Goal: Task Accomplishment & Management: Manage account settings

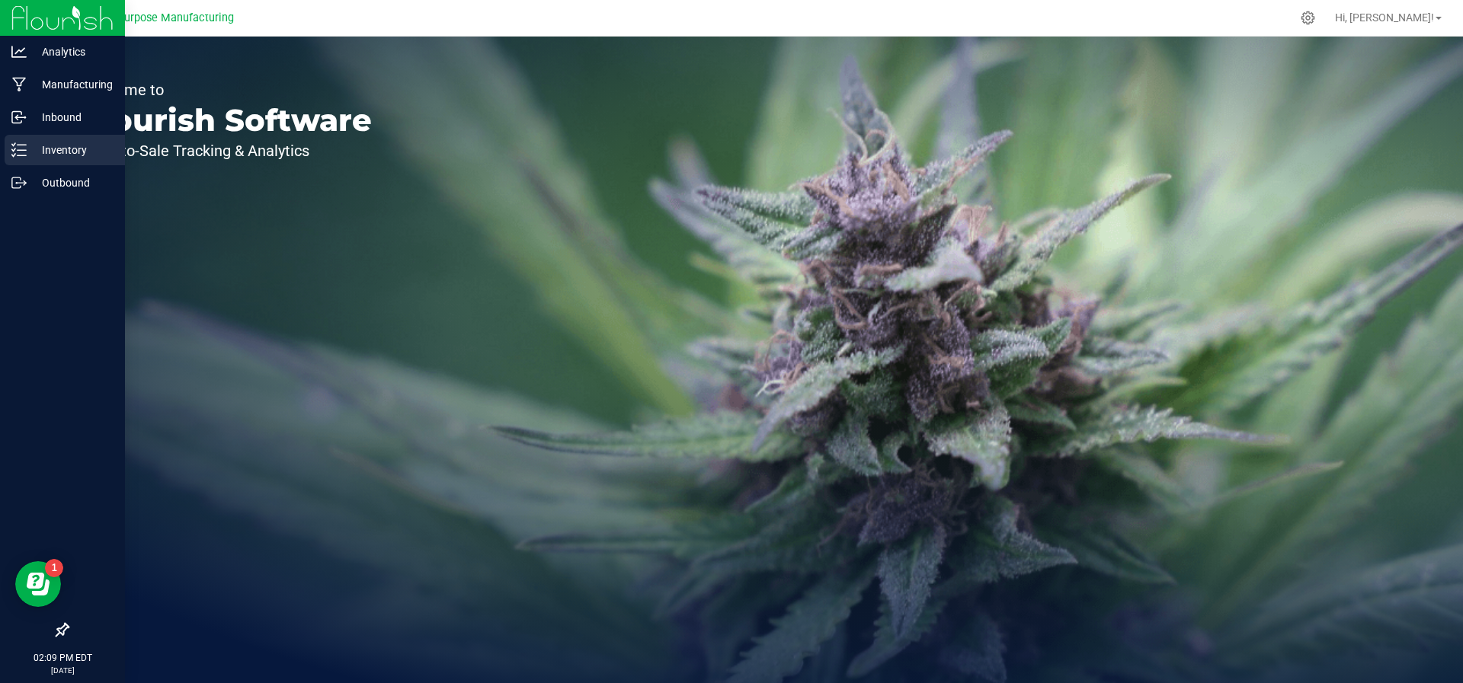
click at [30, 160] on div "Inventory" at bounding box center [65, 150] width 120 height 30
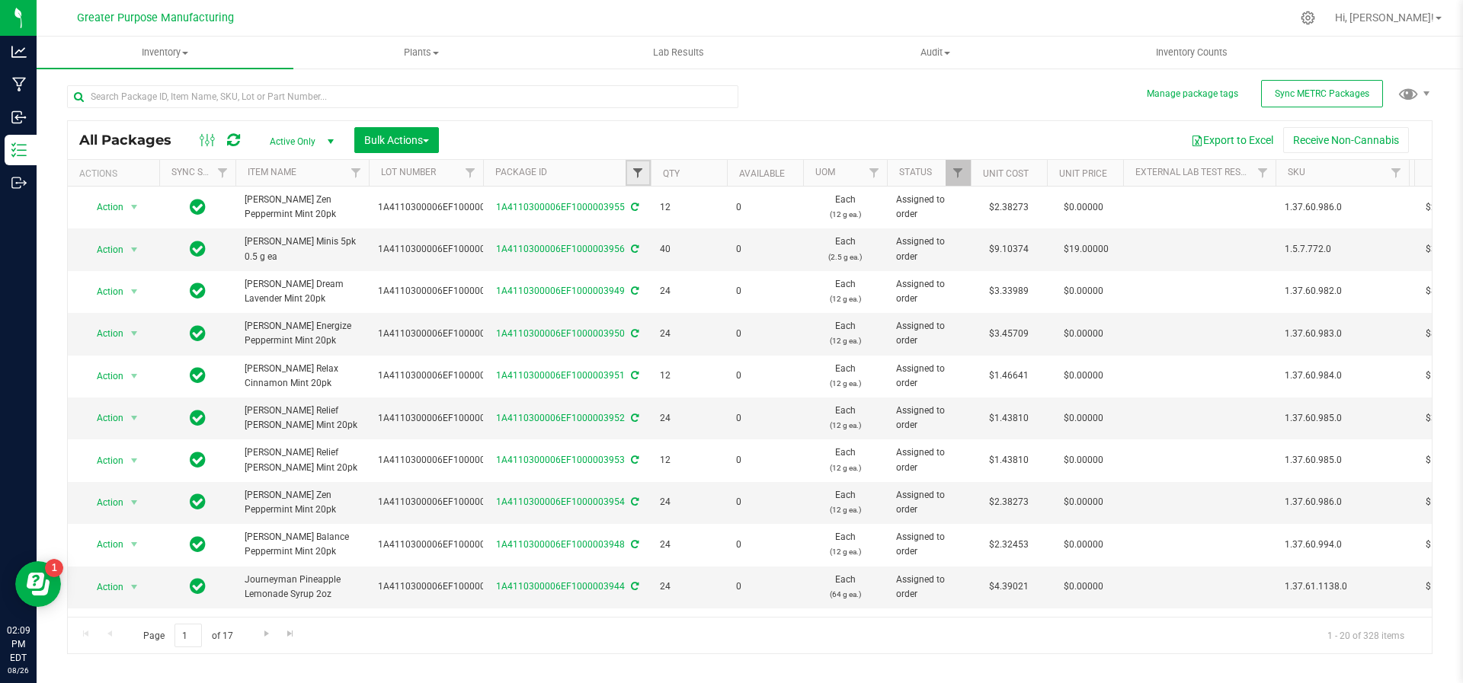
click at [638, 172] on span "Filter" at bounding box center [638, 173] width 12 height 12
click at [654, 240] on button "Filter" at bounding box center [671, 246] width 73 height 34
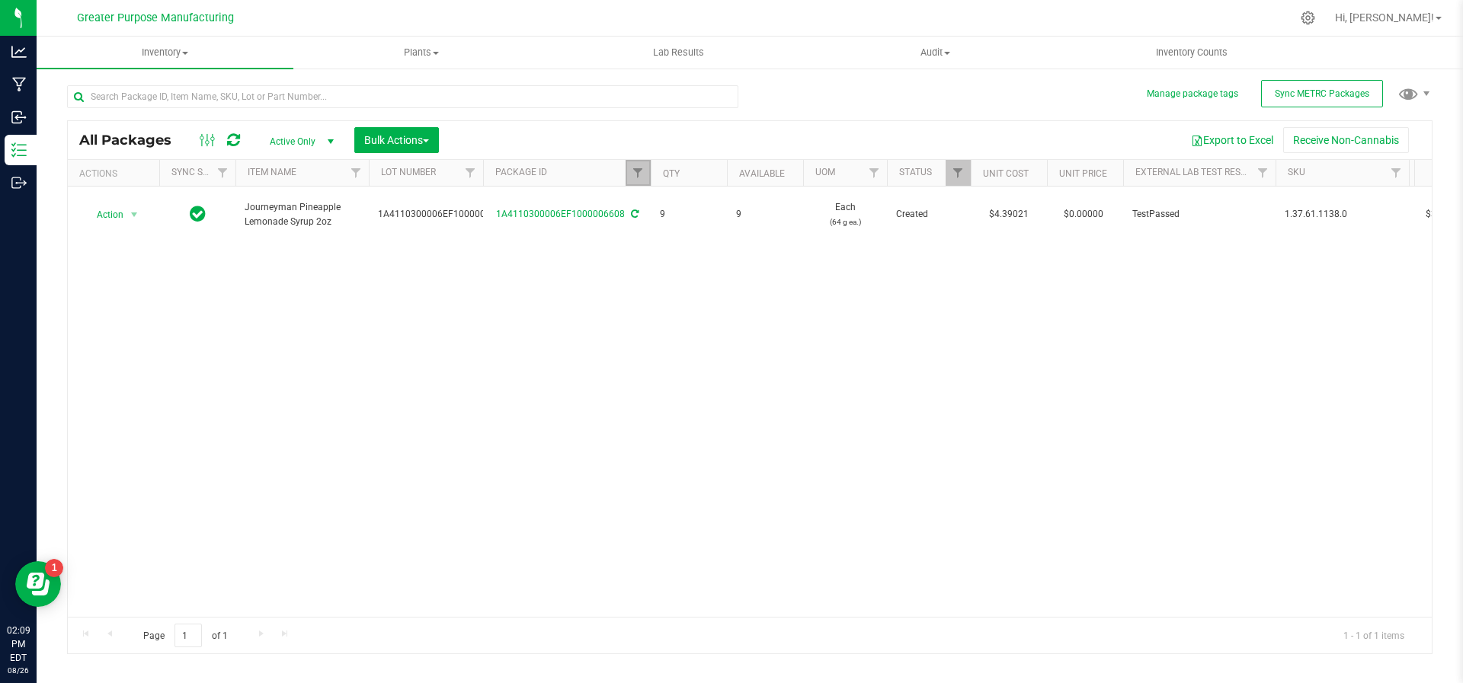
click at [638, 165] on link "Filter" at bounding box center [637, 173] width 25 height 26
drag, startPoint x: 670, startPoint y: 200, endPoint x: 651, endPoint y: 203, distance: 18.7
click at [651, 203] on input "6608" at bounding box center [713, 205] width 157 height 23
type input "6"
click at [561, 171] on th "Package ID" at bounding box center [567, 173] width 168 height 27
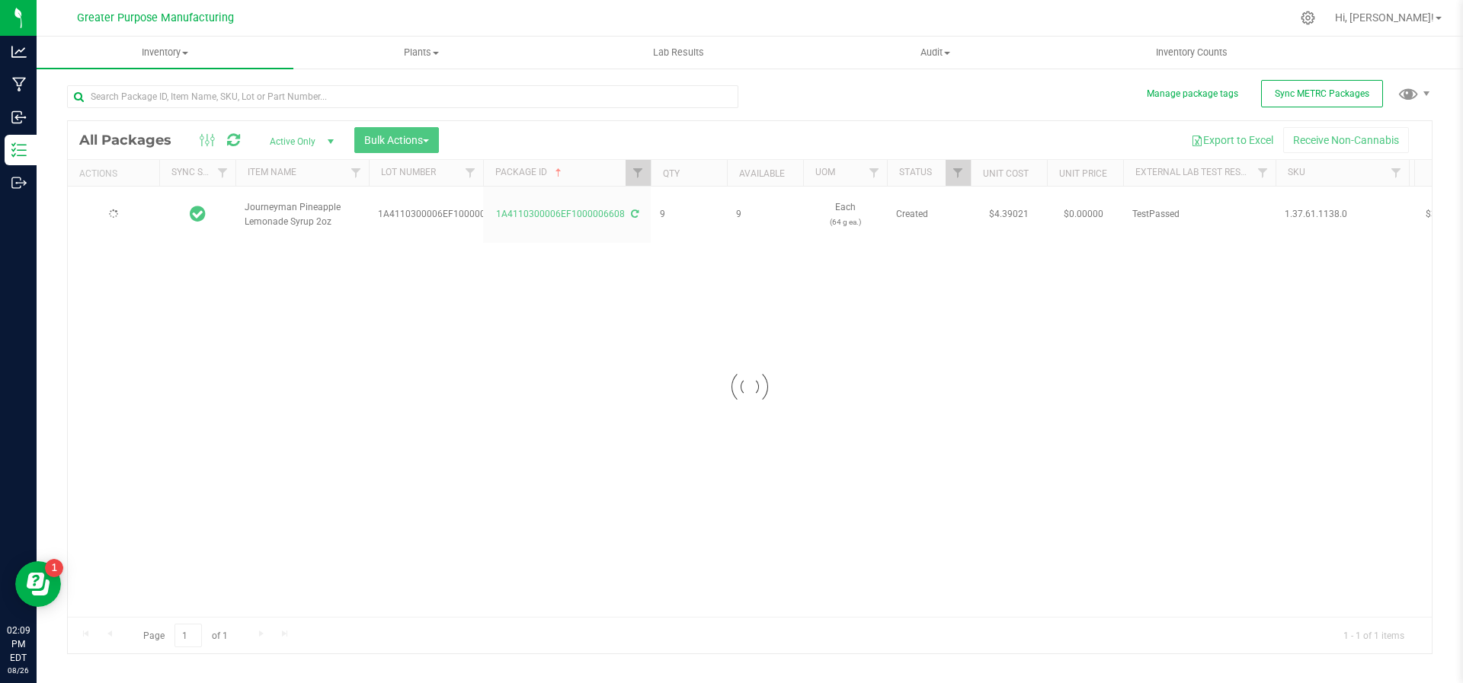
type input "6608"
click at [637, 178] on link "Filter" at bounding box center [637, 173] width 25 height 26
click at [484, 350] on div "Action Action Adjust qty Create package Edit attributes Global inventory Locate…" at bounding box center [750, 402] width 1364 height 430
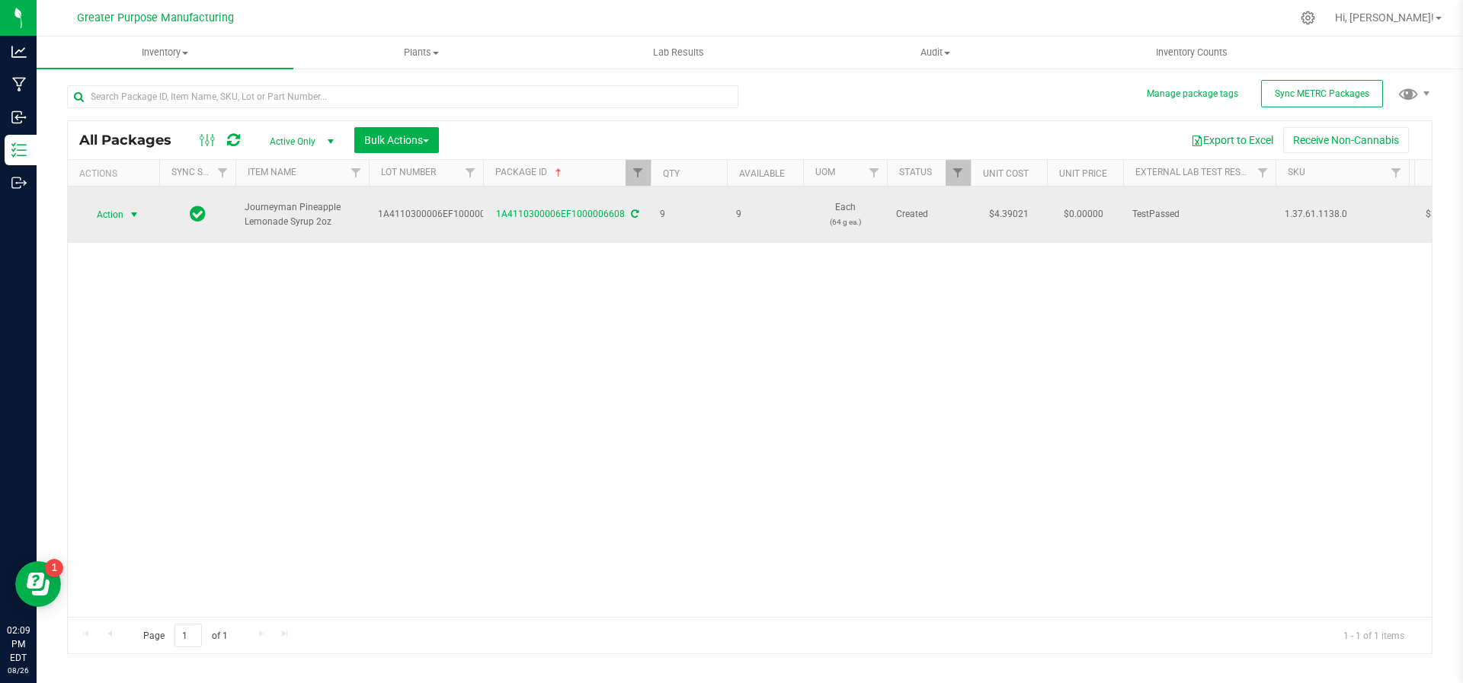
drag, startPoint x: 129, startPoint y: 205, endPoint x: 119, endPoint y: 210, distance: 10.9
click at [119, 210] on span "Action" at bounding box center [103, 214] width 41 height 21
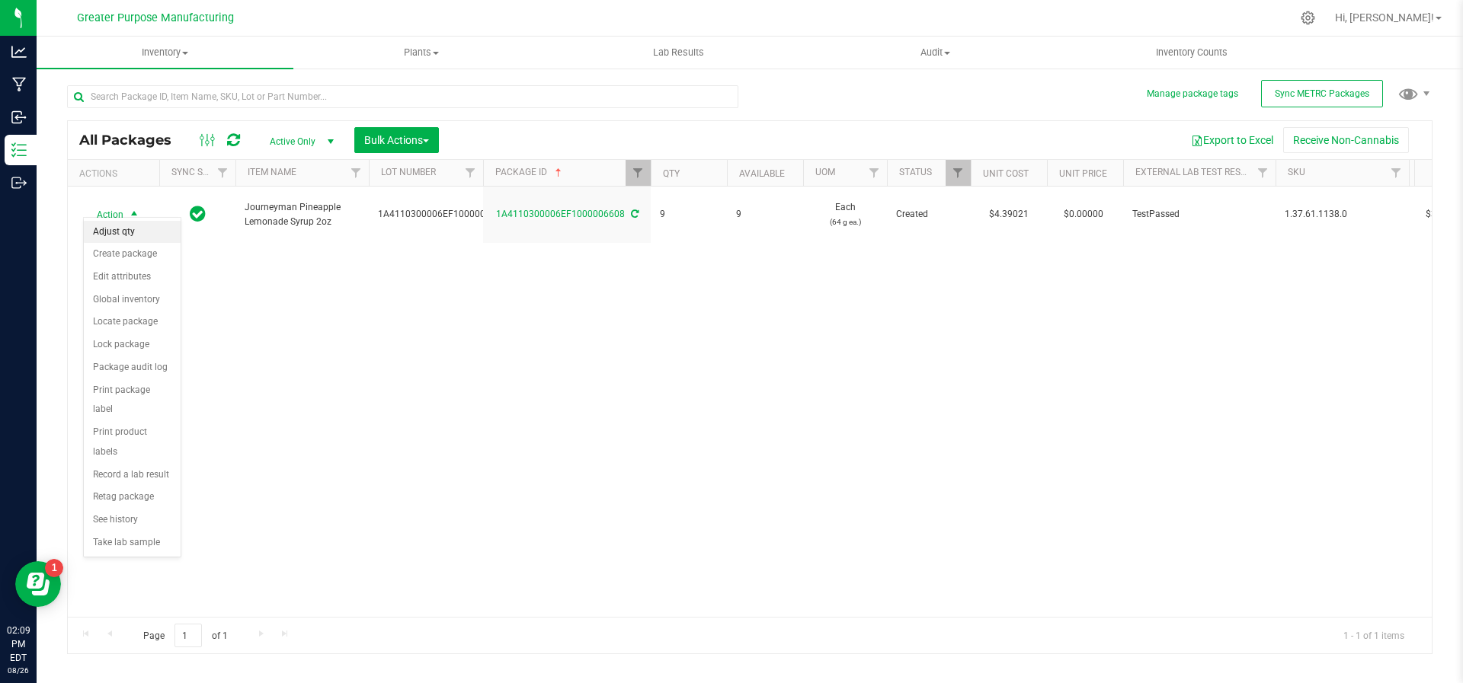
click at [118, 242] on li "Adjust qty" at bounding box center [132, 232] width 97 height 23
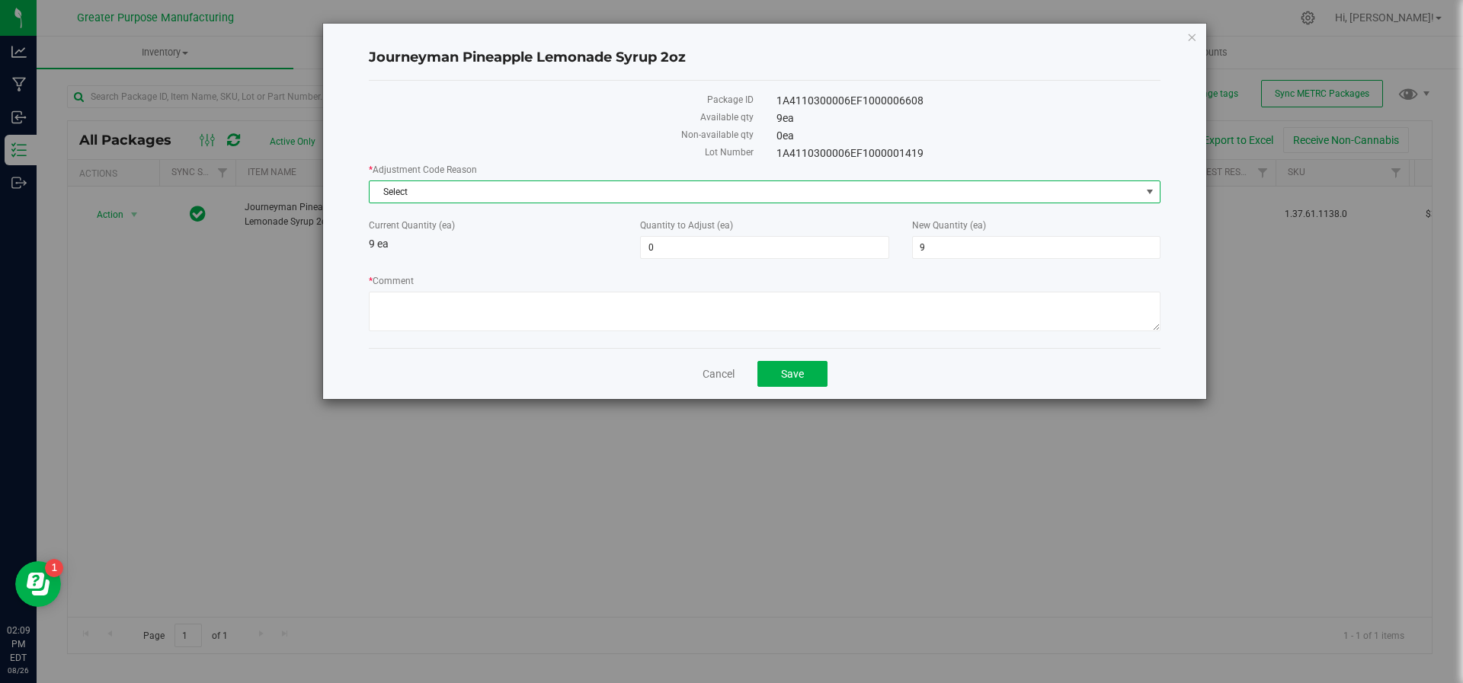
click at [551, 189] on span "Select" at bounding box center [755, 191] width 771 height 21
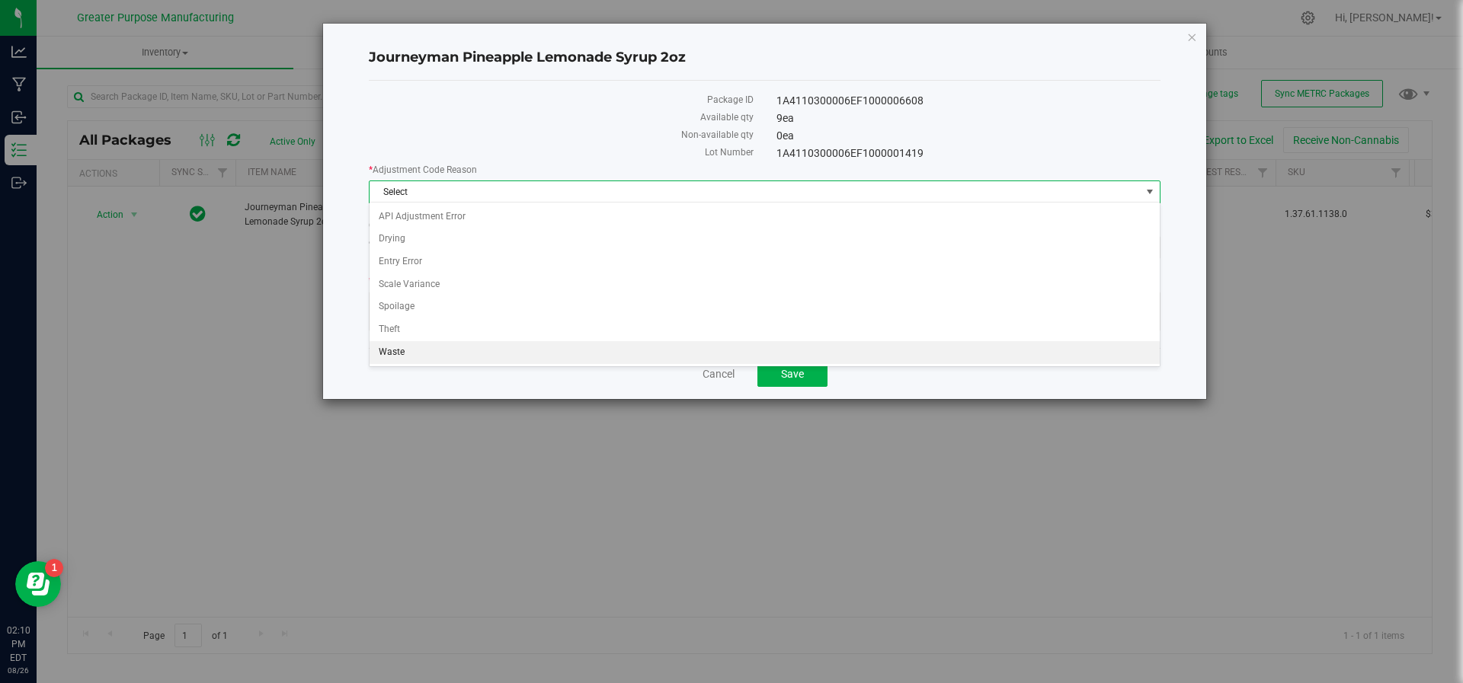
click at [499, 354] on li "Waste" at bounding box center [765, 352] width 791 height 23
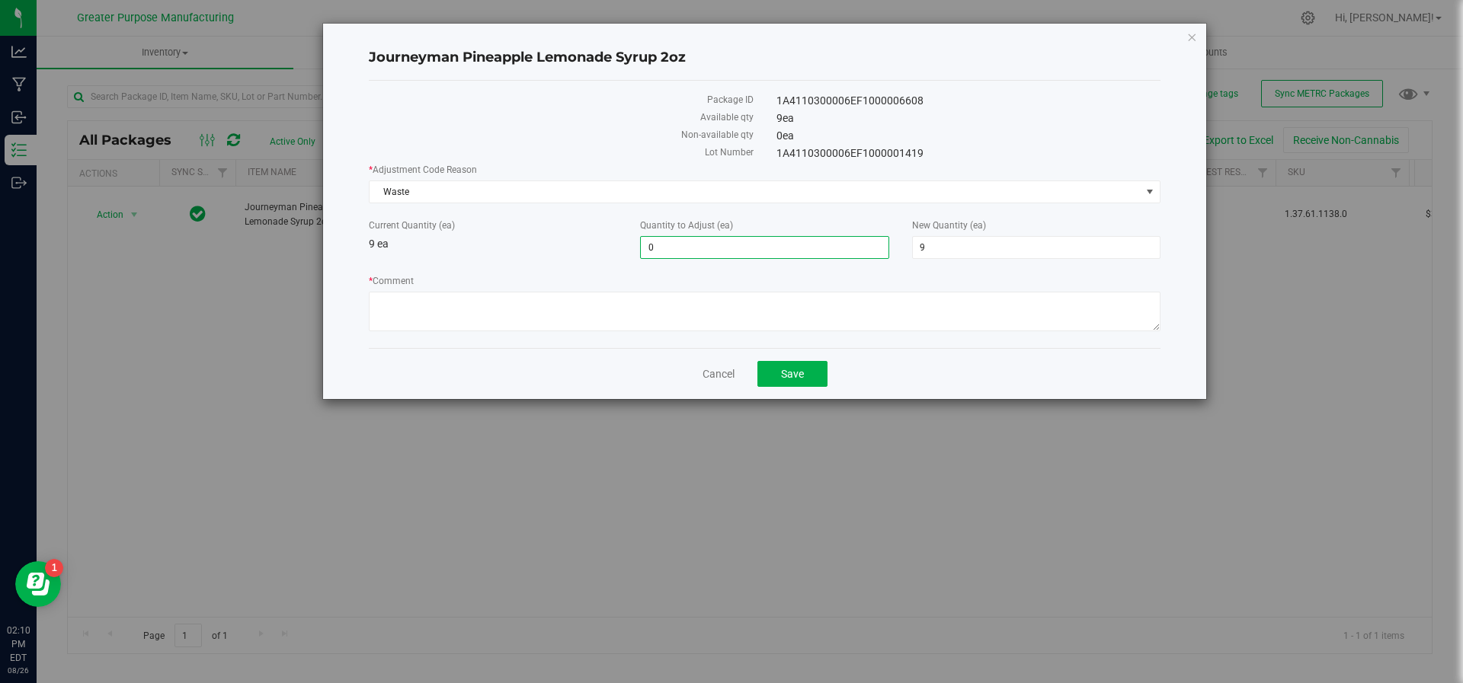
click at [675, 237] on span "0 0" at bounding box center [764, 247] width 248 height 23
type input "0"
type input "-1"
type input "8"
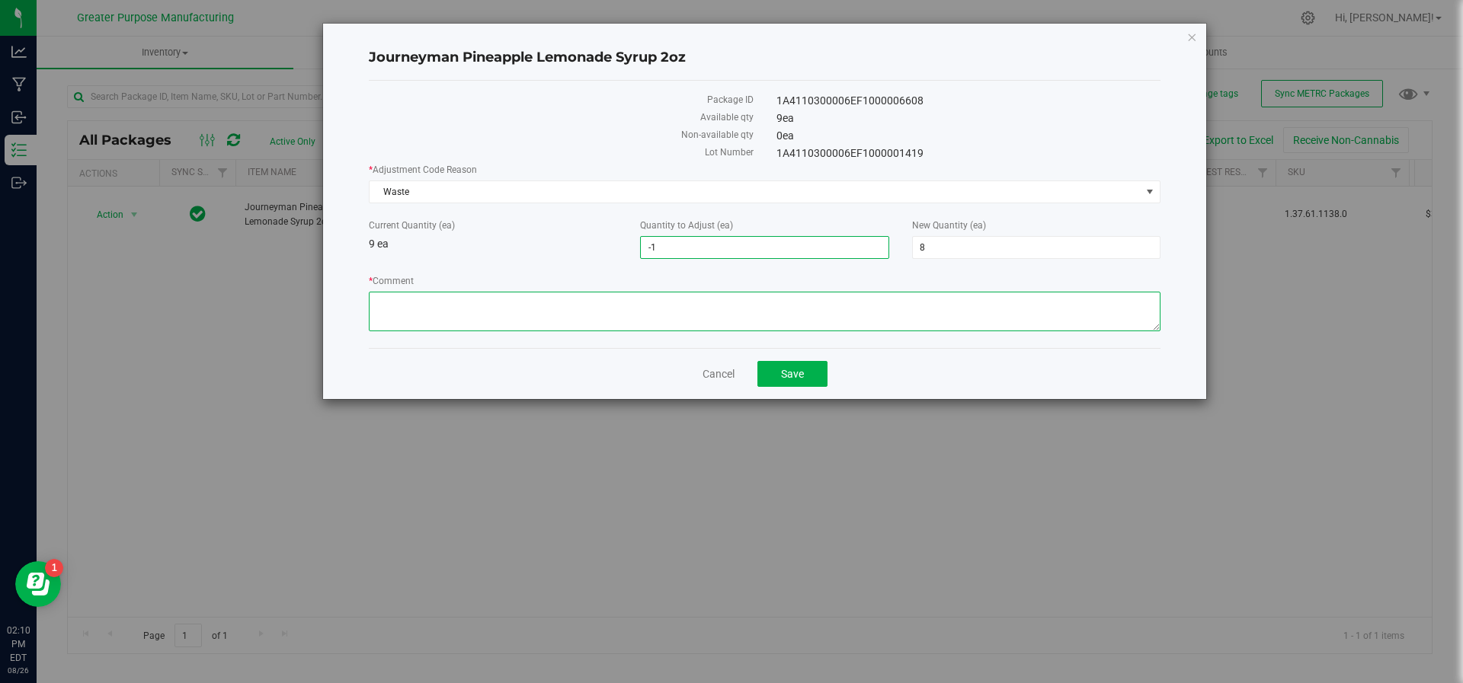
click at [594, 319] on textarea "* Comment" at bounding box center [765, 312] width 792 height 40
click at [432, 294] on textarea "* Comment" at bounding box center [765, 312] width 792 height 40
click at [435, 295] on textarea "* Comment" at bounding box center [765, 312] width 792 height 40
type textarea "Quality control. Checked box for leaking units. JS/NS"
click at [798, 380] on button "Save" at bounding box center [792, 374] width 70 height 26
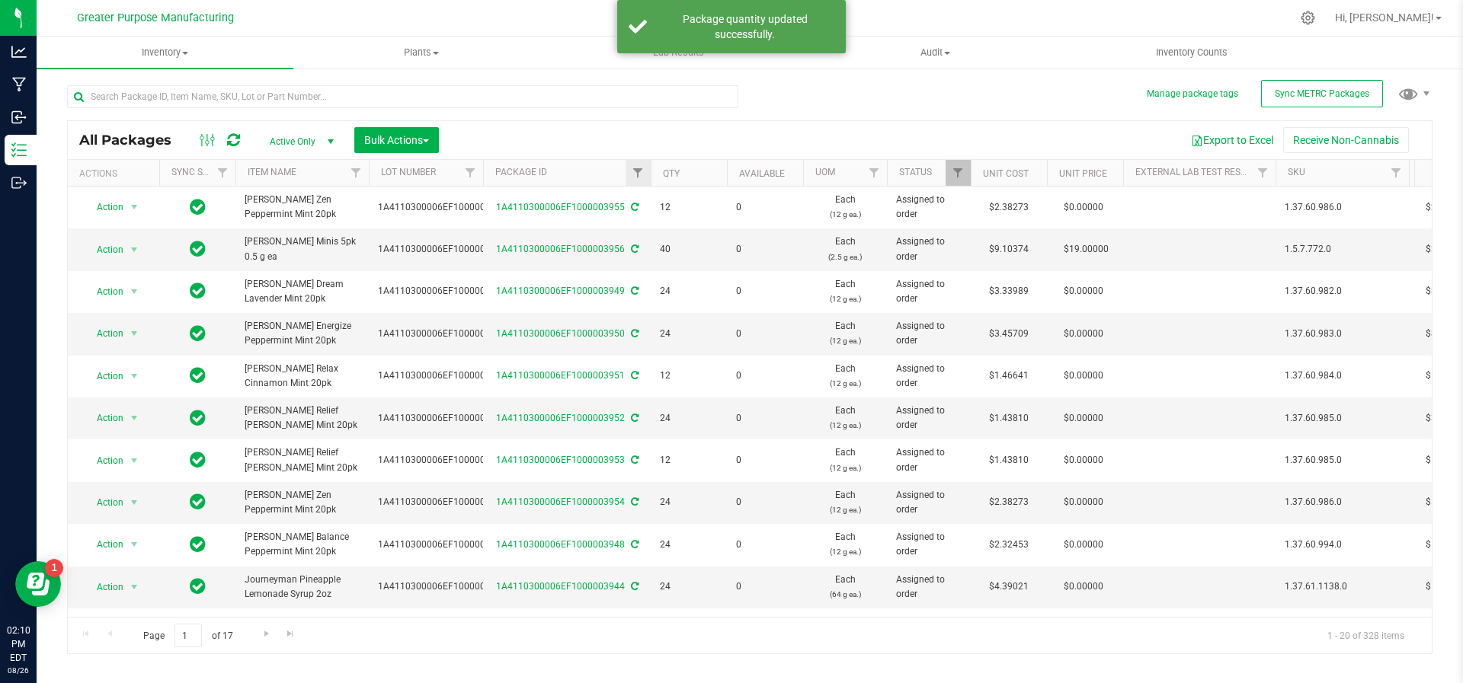
click at [647, 178] on div at bounding box center [650, 173] width 7 height 27
click at [635, 178] on span "Filter" at bounding box center [638, 173] width 12 height 12
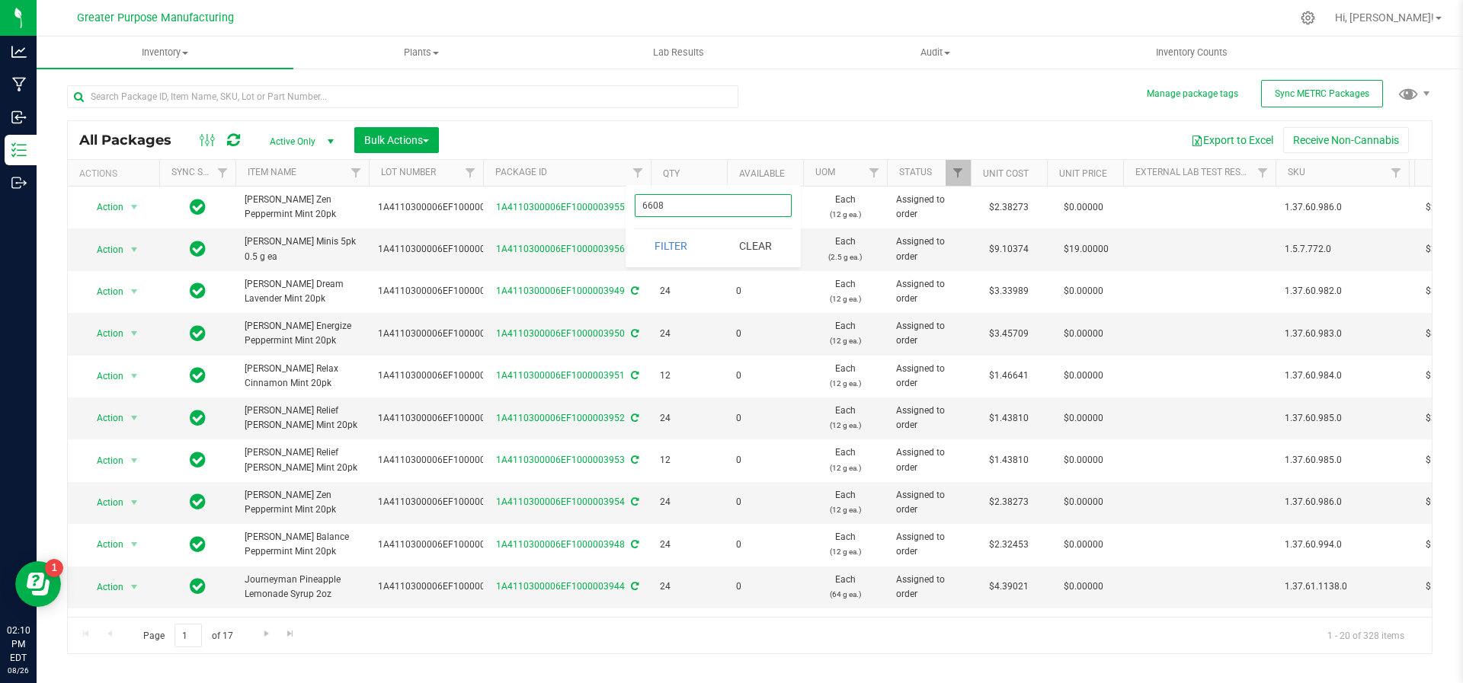
type input "6608"
click at [635, 229] on button "Filter" at bounding box center [671, 246] width 73 height 34
